Goal: Check status: Check status

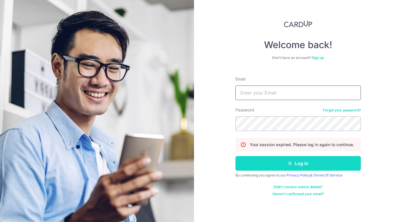
type input "[EMAIL_ADDRESS][DOMAIN_NAME]"
click at [294, 164] on button "Log in" at bounding box center [297, 163] width 125 height 15
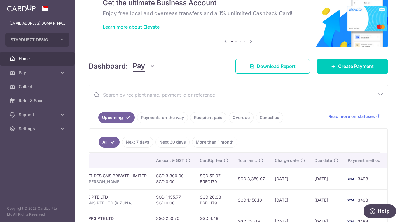
scroll to position [34, 0]
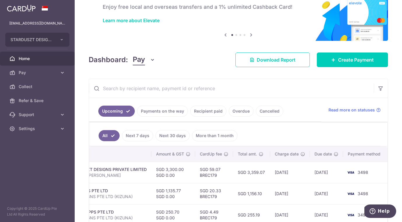
click at [162, 110] on link "Payments on the way" at bounding box center [162, 111] width 51 height 11
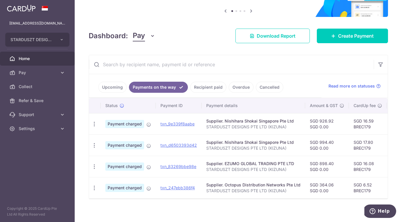
scroll to position [66, 0]
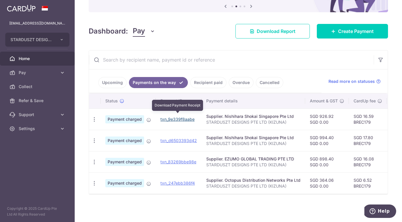
click at [183, 117] on link "txn_9e339f8aabe" at bounding box center [177, 119] width 34 height 5
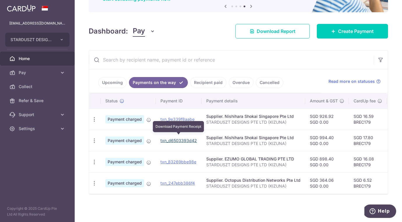
click at [174, 138] on link "txn_d6503393d42" at bounding box center [178, 140] width 36 height 5
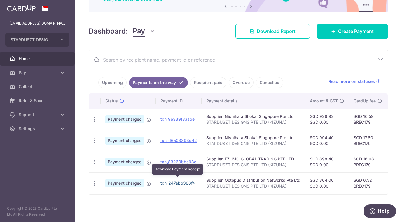
click at [175, 180] on link "txn_247ebb386f4" at bounding box center [177, 182] width 34 height 5
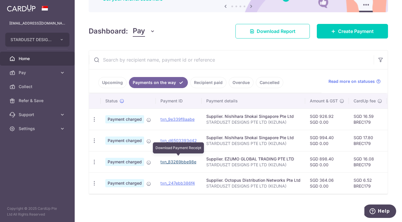
click at [180, 159] on link "txn_83269bbe98e" at bounding box center [178, 161] width 36 height 5
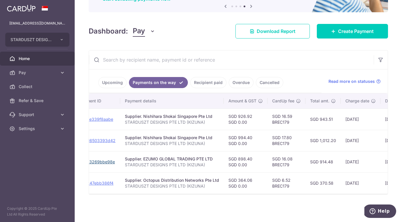
scroll to position [0, 85]
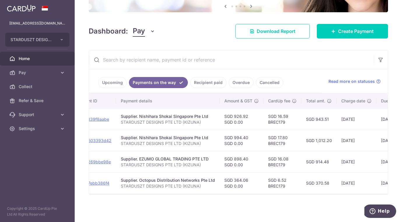
click at [114, 78] on link "Upcoming" at bounding box center [112, 82] width 28 height 11
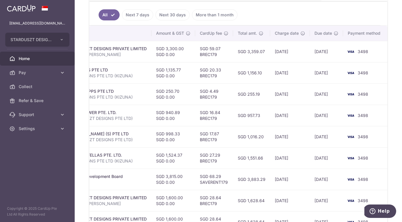
scroll to position [155, 0]
